Goal: Find specific page/section: Find specific page/section

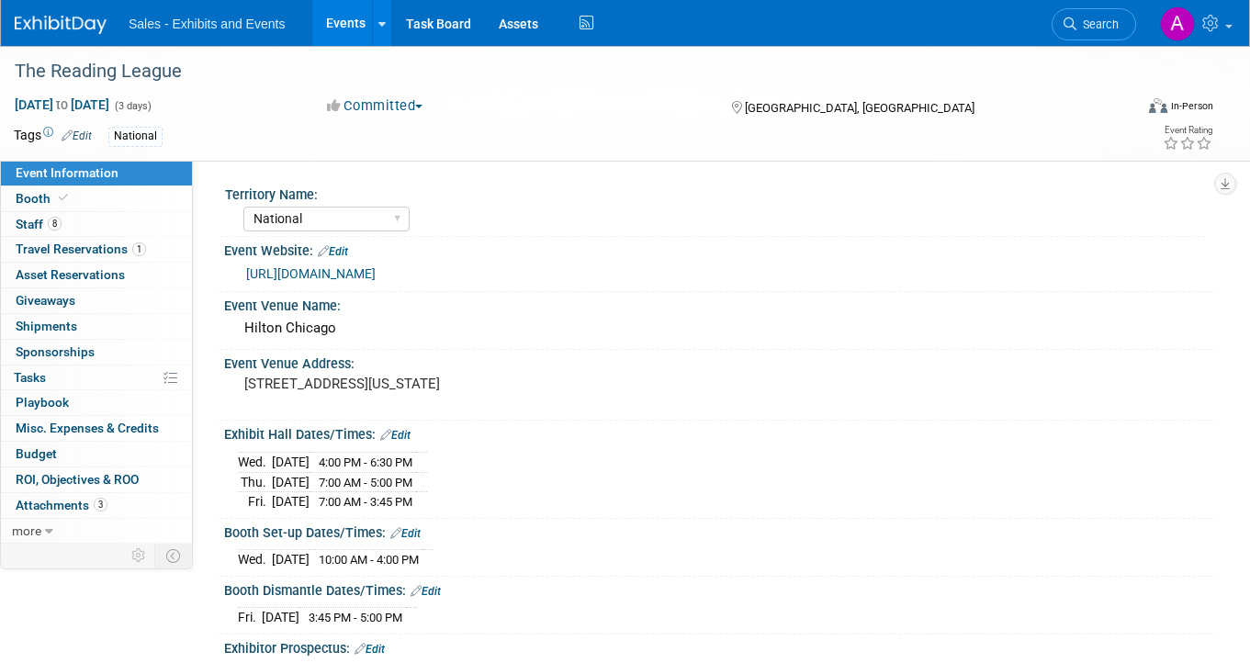
select select "National"
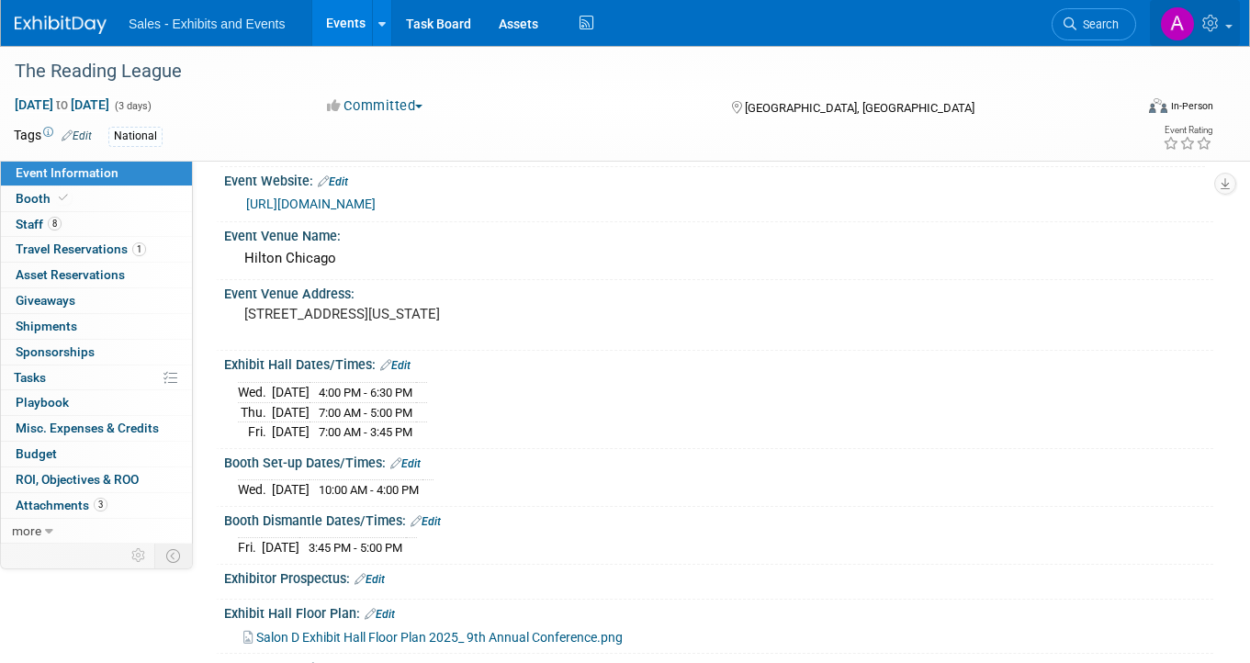
click at [1195, 24] on link at bounding box center [1195, 23] width 90 height 46
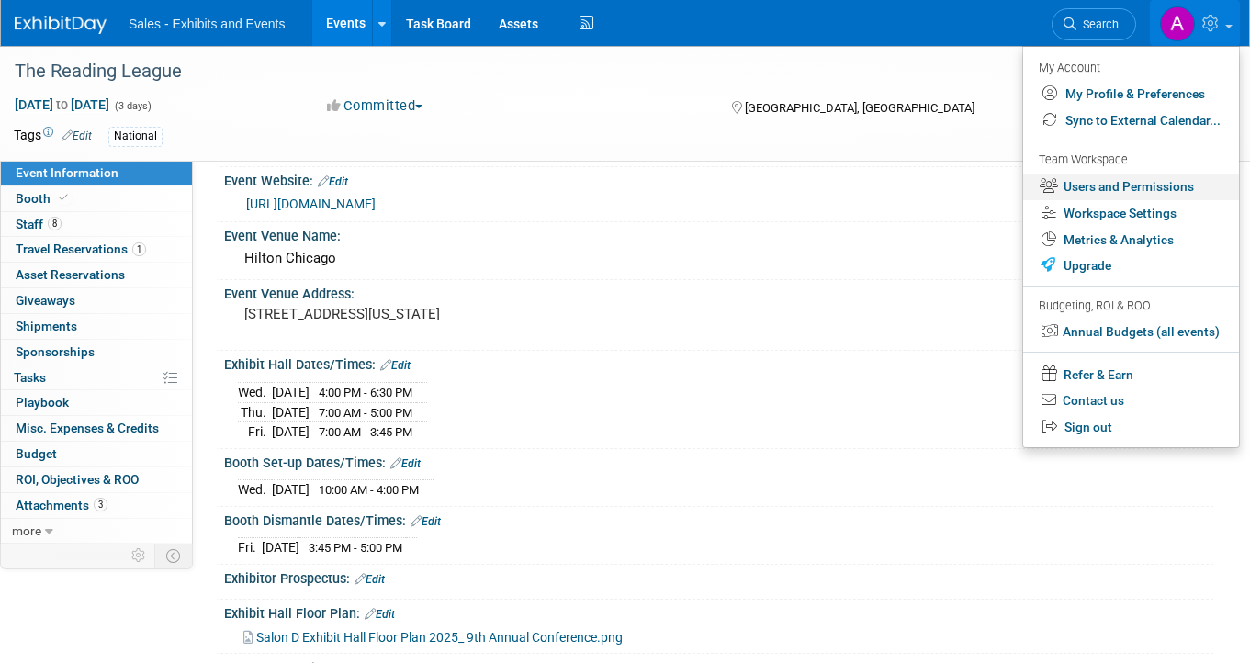
click at [1133, 188] on link "Users and Permissions" at bounding box center [1131, 187] width 216 height 27
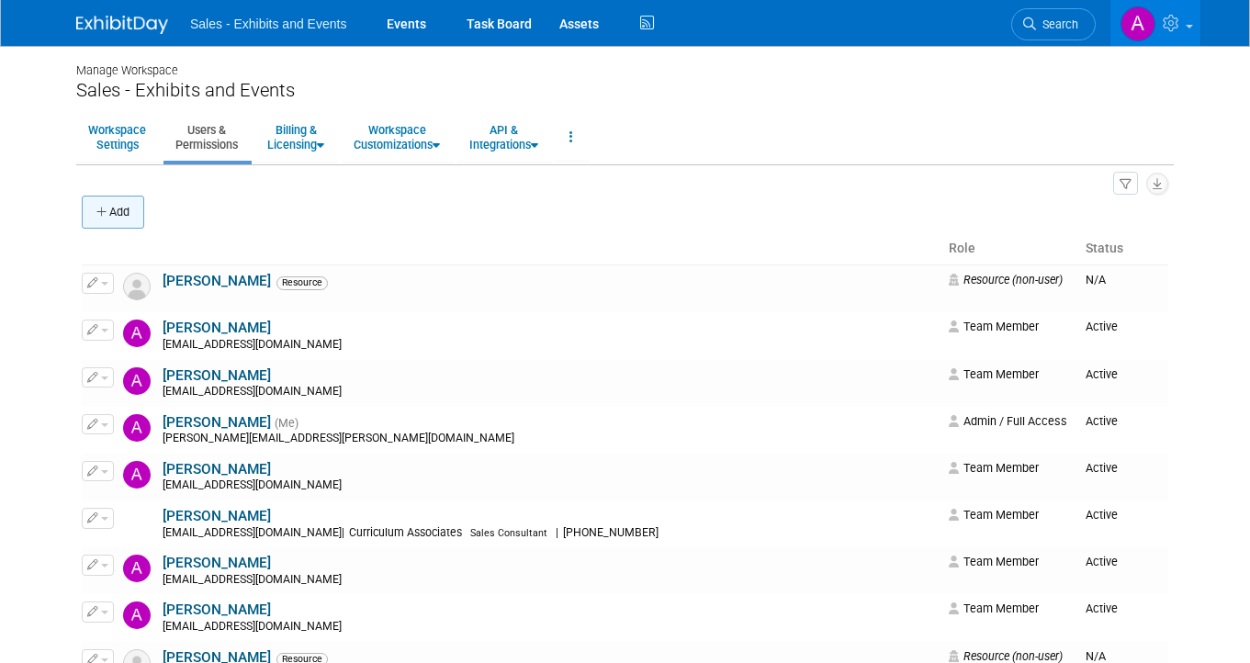
click at [119, 204] on button "Add" at bounding box center [113, 212] width 62 height 33
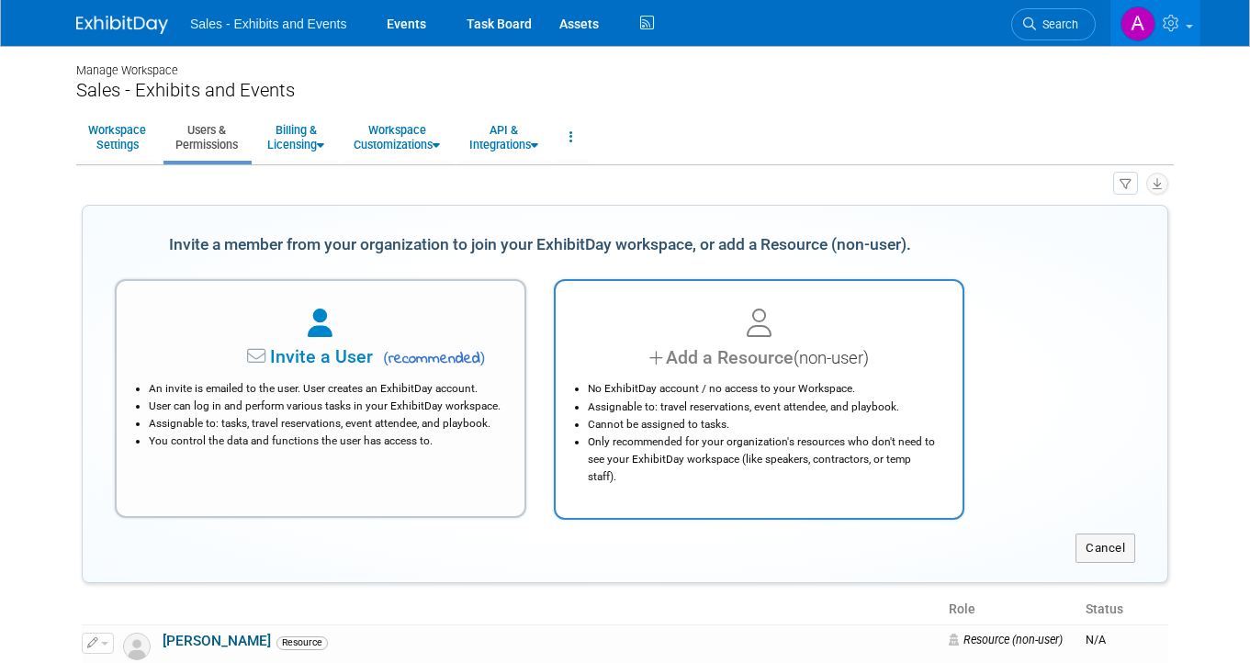
click at [627, 355] on div "Add a Resource (non-user)" at bounding box center [759, 357] width 362 height 27
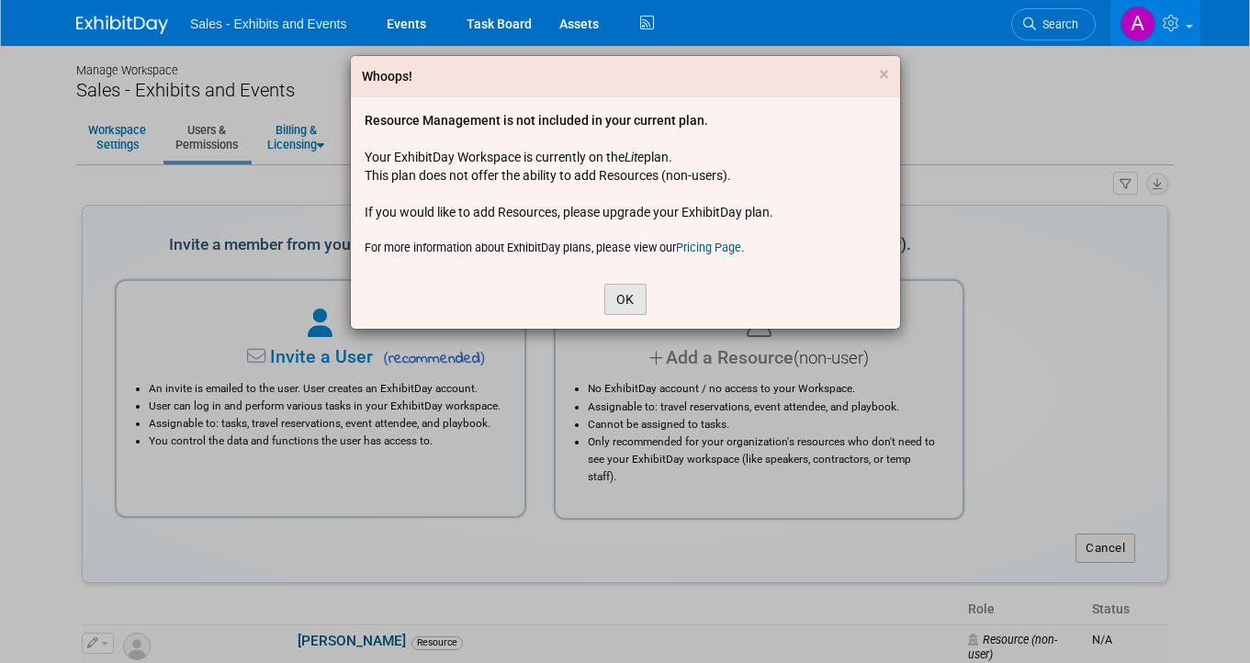
click at [623, 293] on button "OK" at bounding box center [625, 299] width 42 height 31
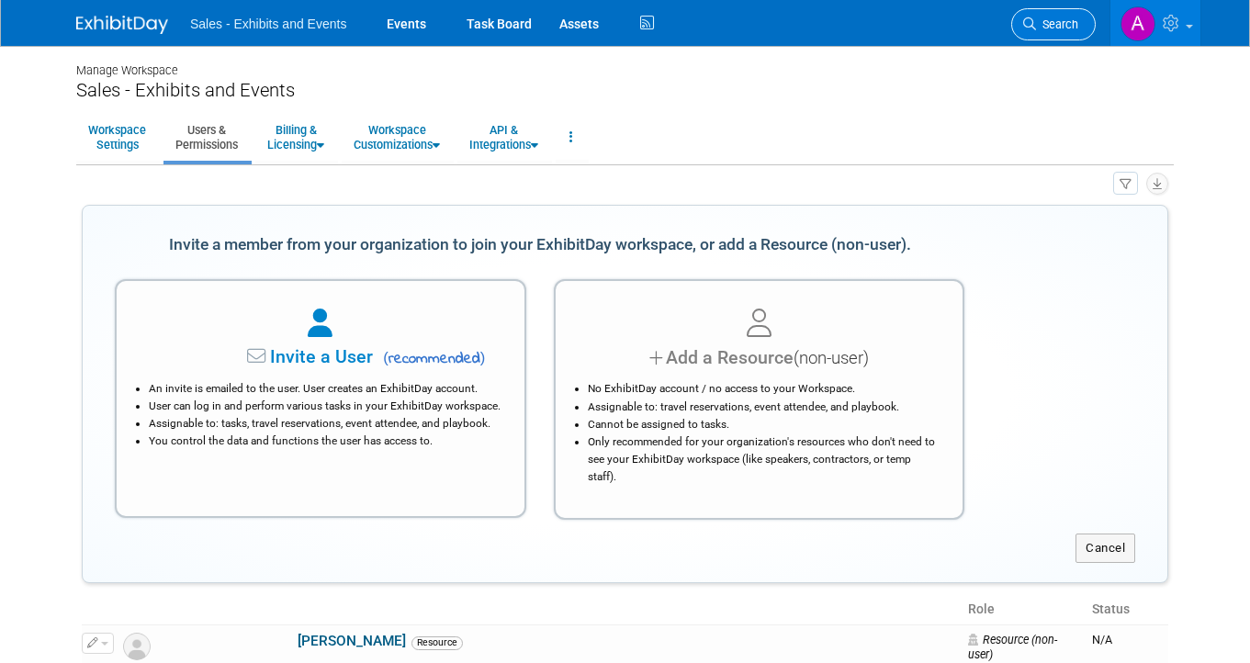
click at [1069, 18] on span "Search" at bounding box center [1057, 24] width 42 height 14
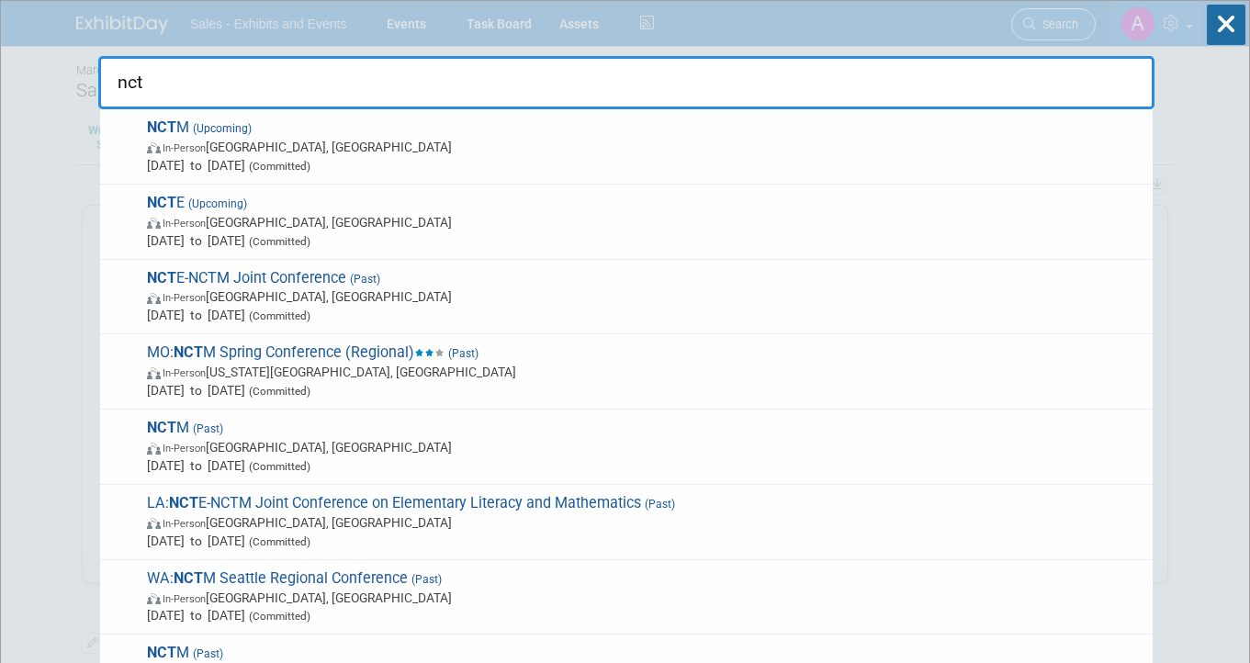
type input "nctm"
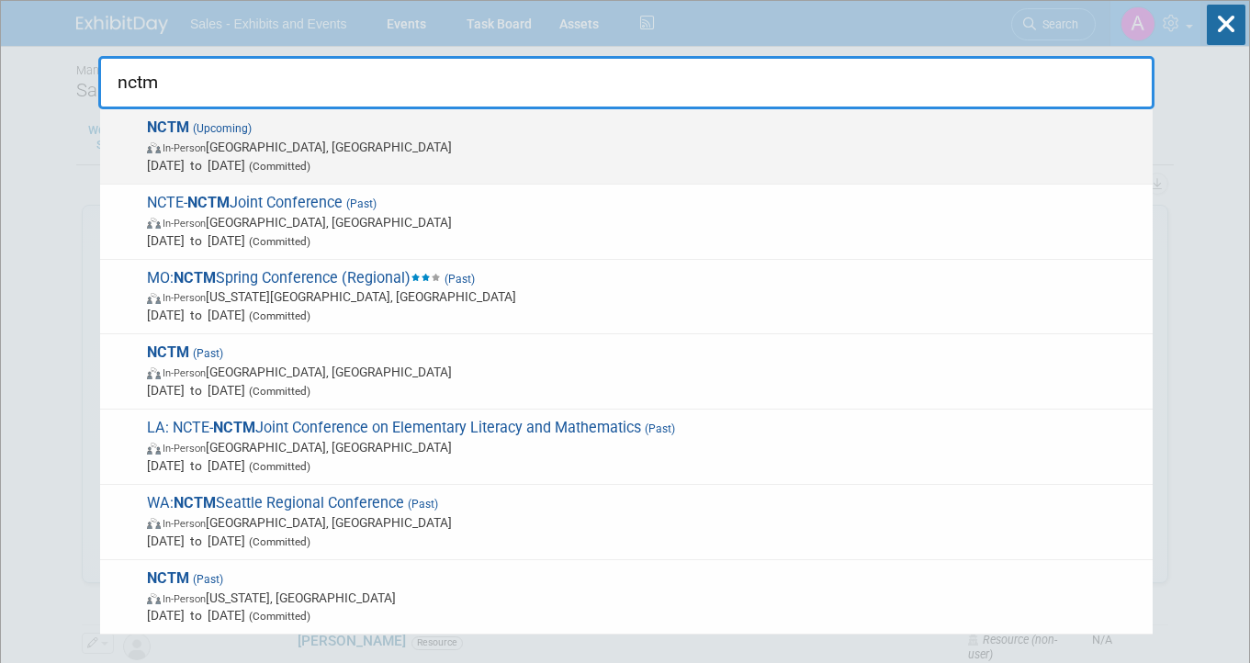
click at [532, 129] on span "NCTM (Upcoming) In-Person Atlanta, GA Oct 15, 2025 to Oct 18, 2025 (Committed)" at bounding box center [642, 146] width 1002 height 56
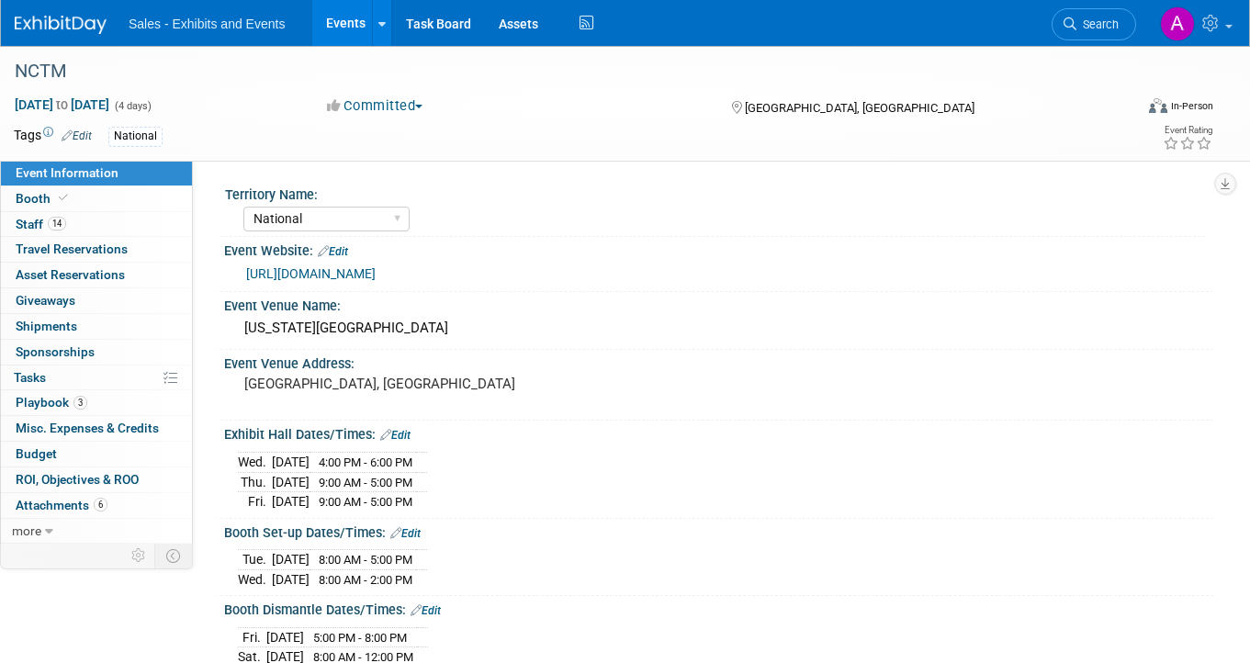
select select "National"
click at [98, 199] on link "Booth" at bounding box center [96, 198] width 191 height 25
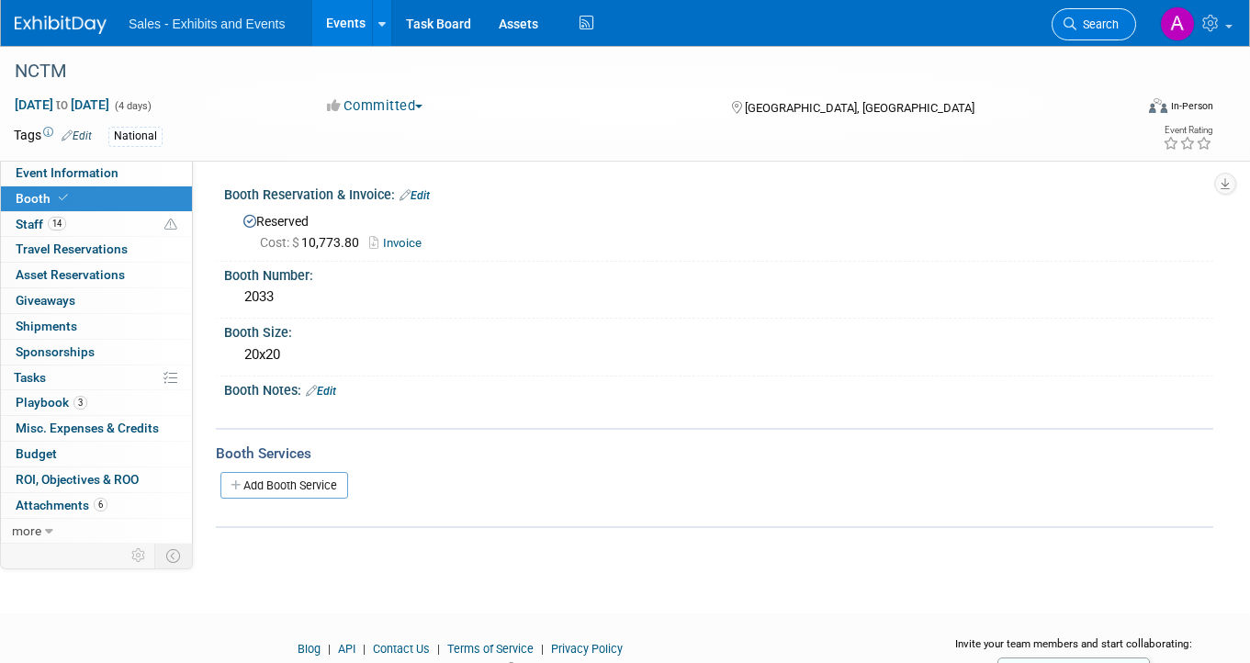
click at [1085, 17] on link "Search" at bounding box center [1093, 24] width 84 height 32
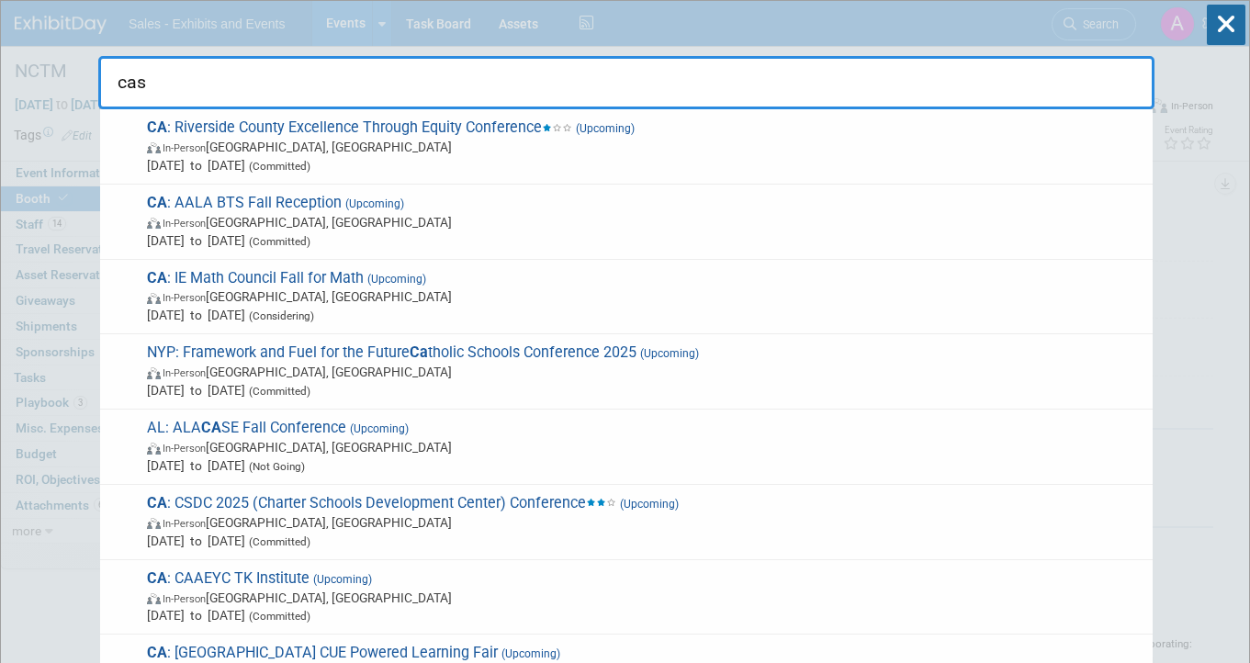
type input "case"
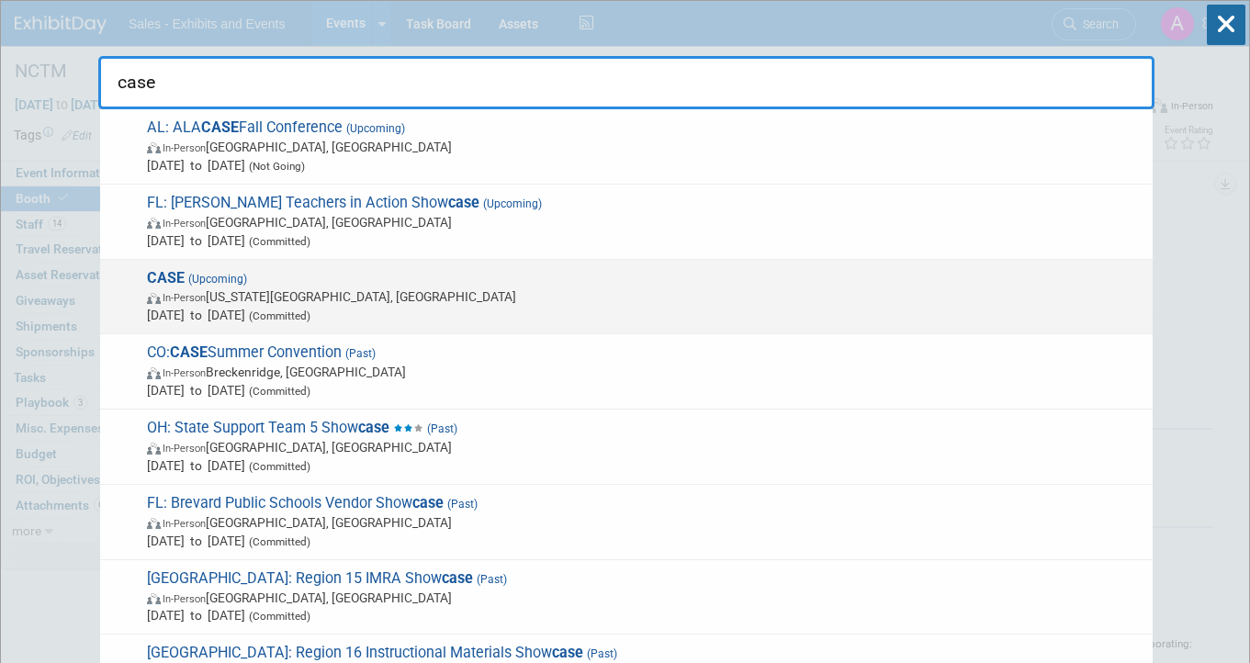
click at [420, 281] on span "CASE (Upcoming) In-Person Oklahoma City, OK Nov 5, 2025 to Nov 7, 2025 (Committ…" at bounding box center [642, 297] width 1002 height 56
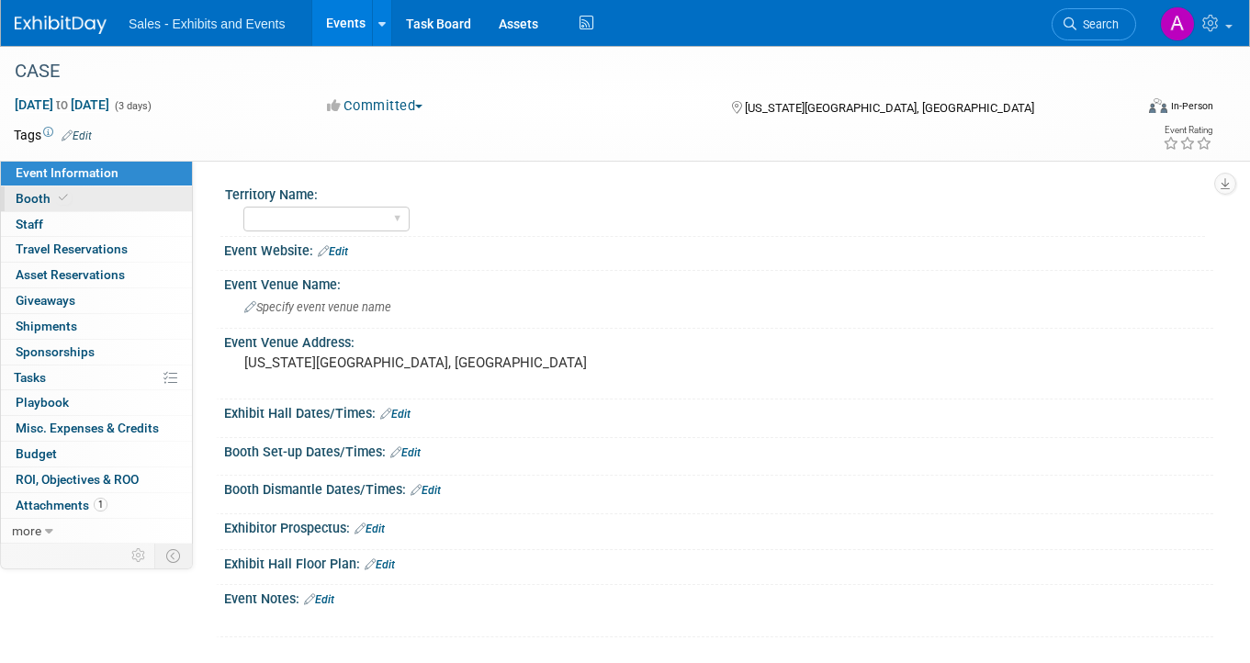
click at [125, 196] on link "Booth" at bounding box center [96, 198] width 191 height 25
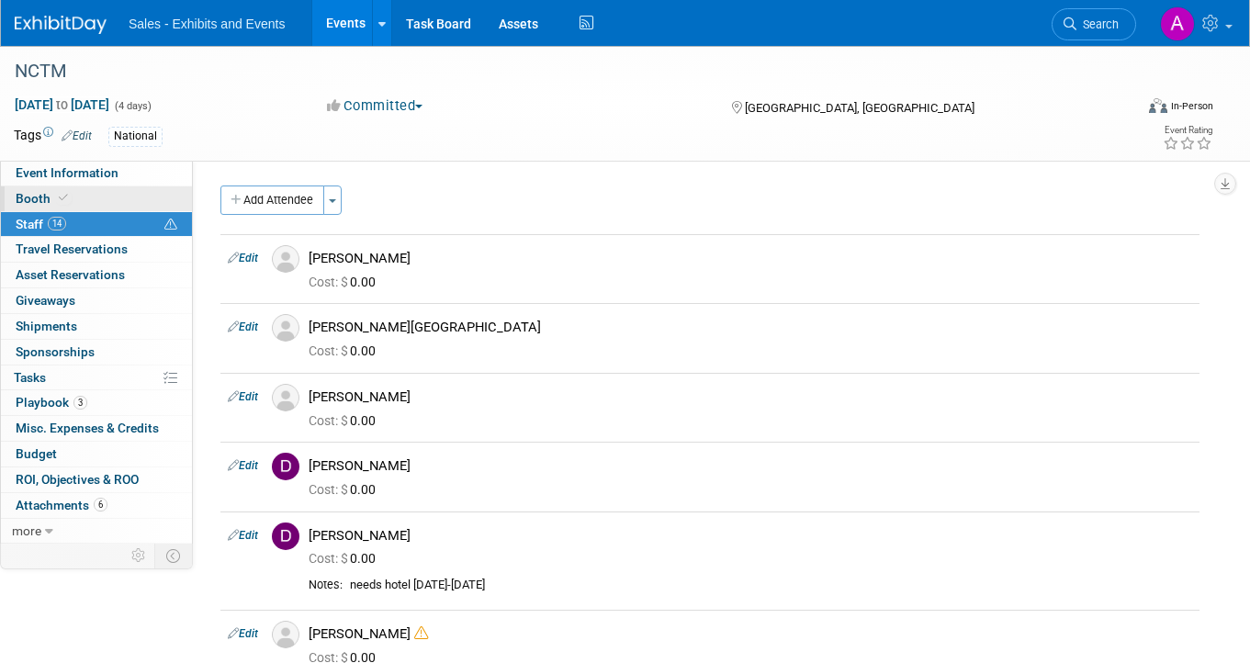
click at [84, 201] on link "Booth" at bounding box center [96, 198] width 191 height 25
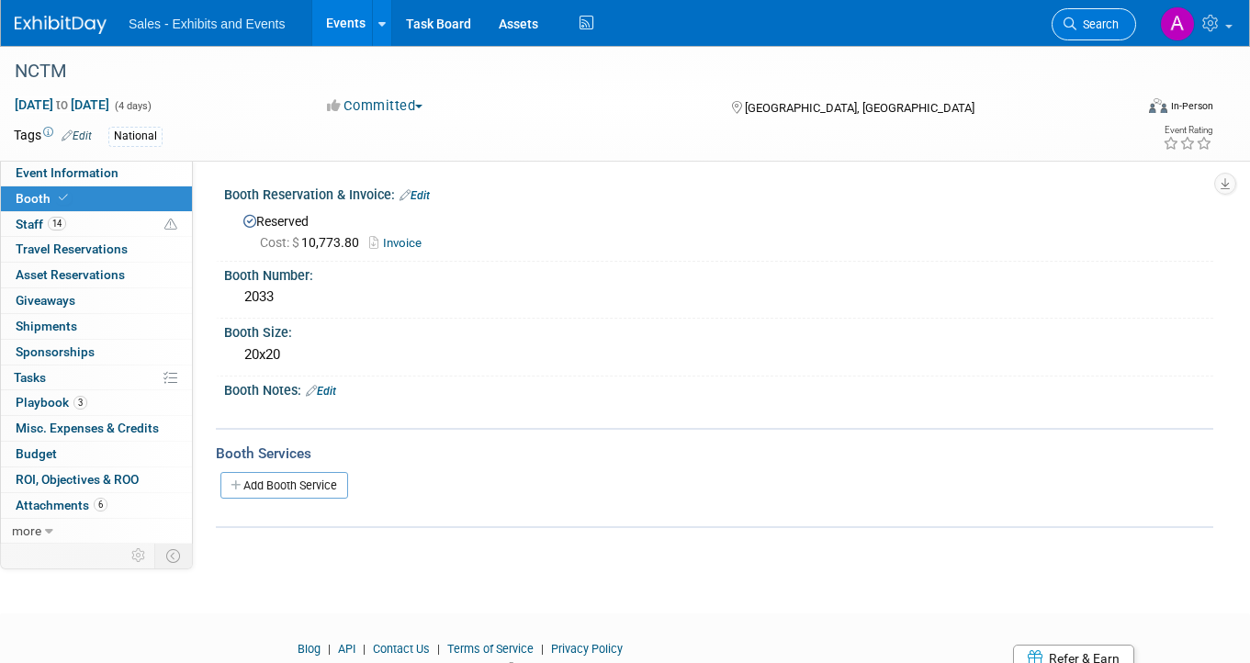
click at [1099, 21] on span "Search" at bounding box center [1097, 24] width 42 height 14
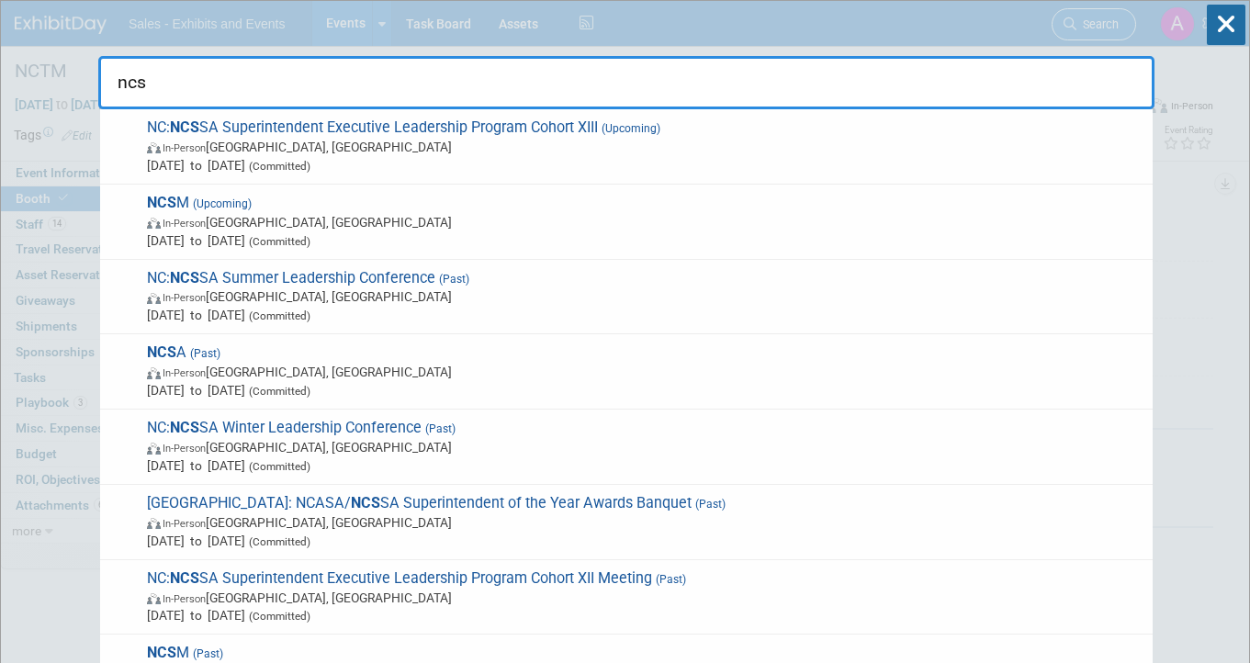
type input "ncsm"
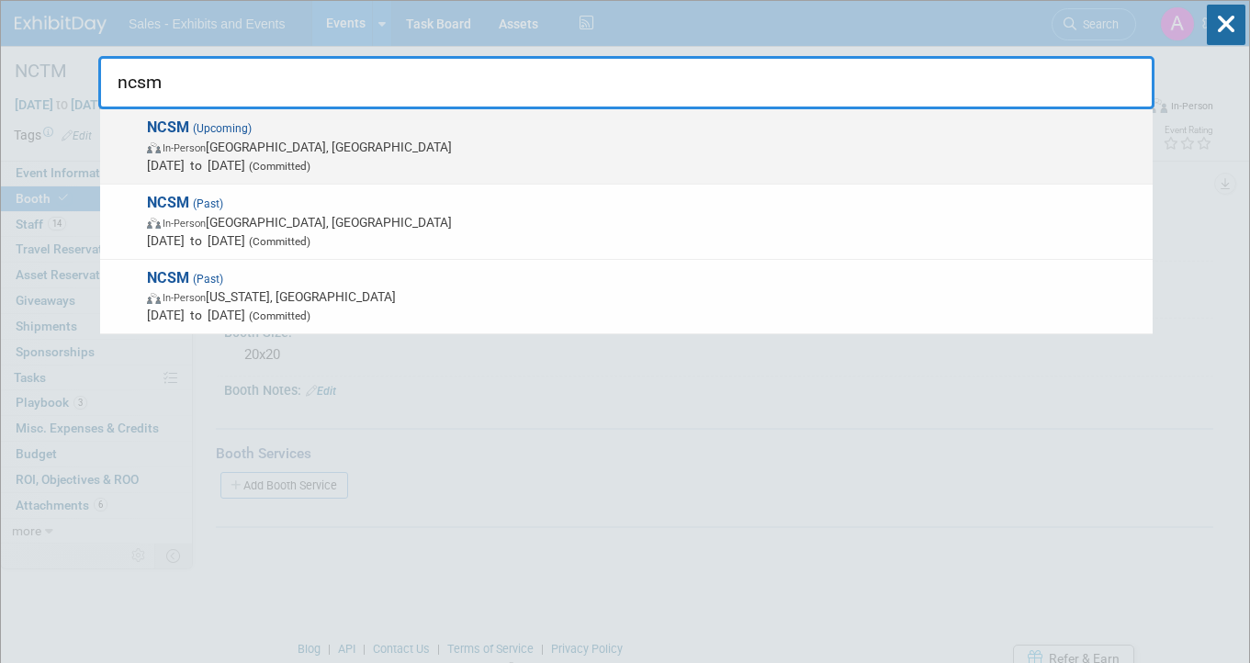
click at [405, 140] on span "In-Person Atlanta, GA" at bounding box center [645, 147] width 996 height 18
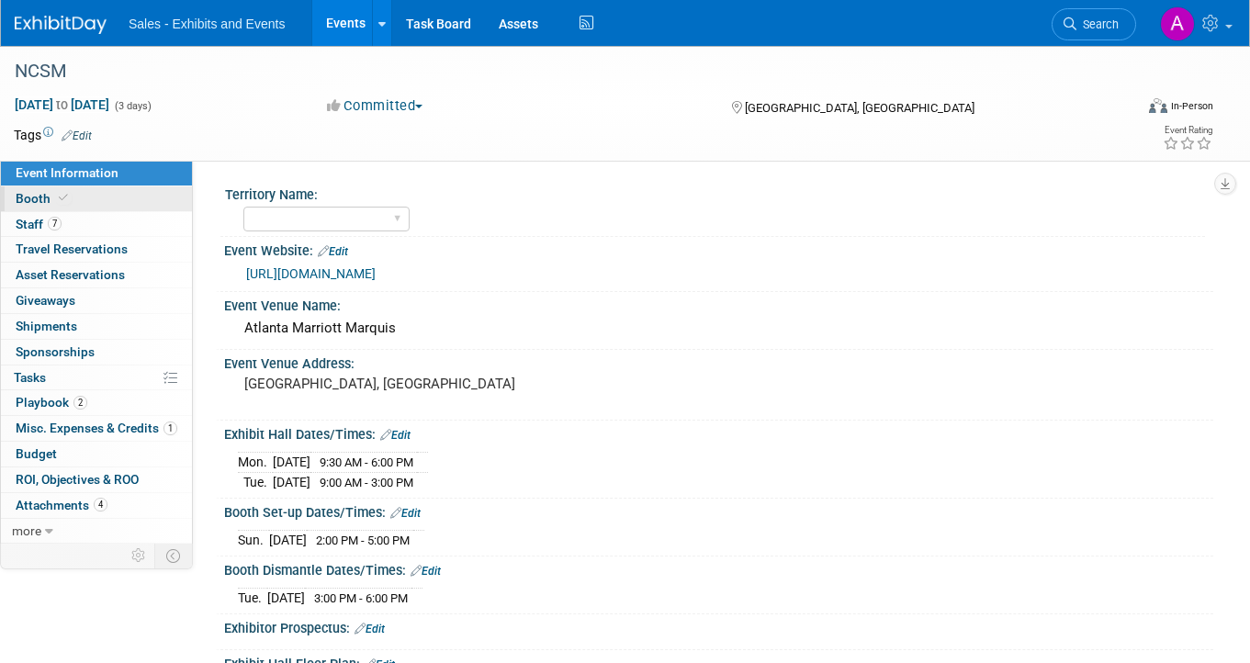
click at [83, 201] on link "Booth" at bounding box center [96, 198] width 191 height 25
